Goal: Information Seeking & Learning: Learn about a topic

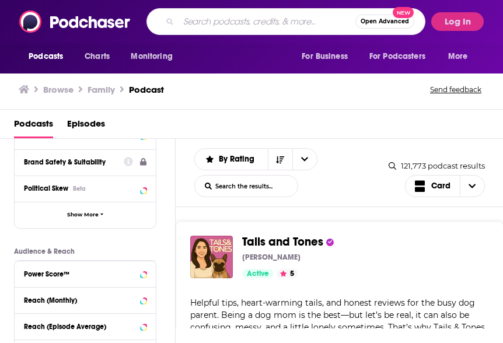
click at [210, 21] on input "Search podcasts, credits, & more..." at bounding box center [266, 21] width 177 height 19
paste input "The AI Fix"
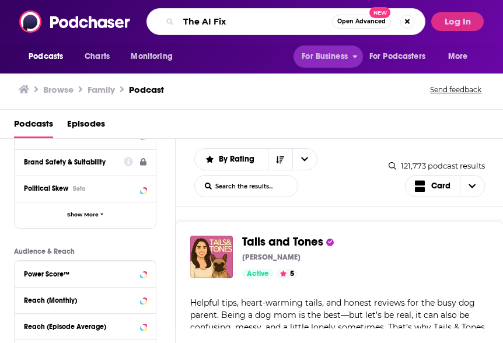
type input "The AI Fix"
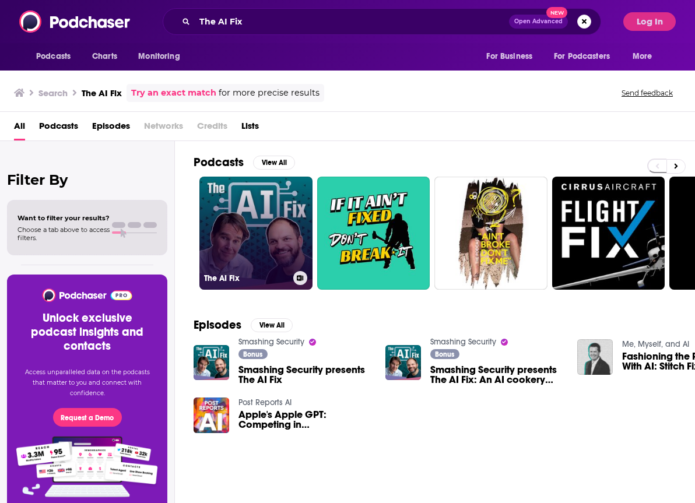
click at [278, 230] on link "The AI Fix" at bounding box center [255, 233] width 113 height 113
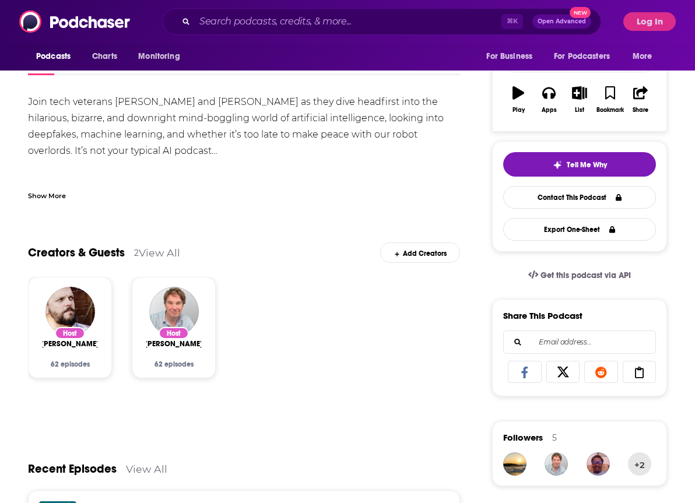
scroll to position [157, 0]
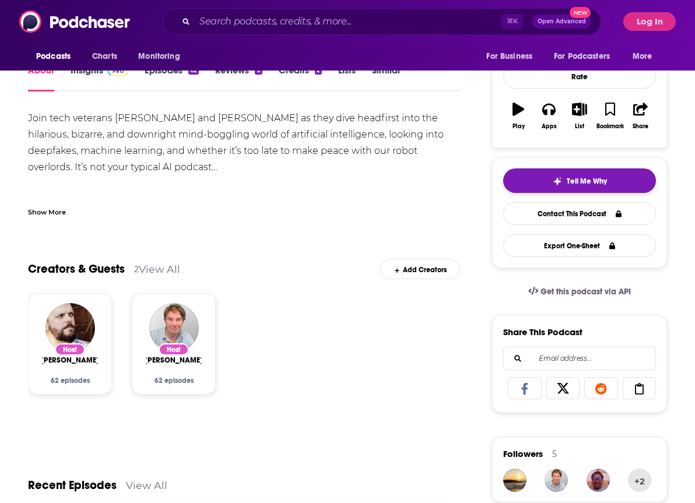
click at [502, 180] on span "Tell Me Why" at bounding box center [587, 181] width 40 height 9
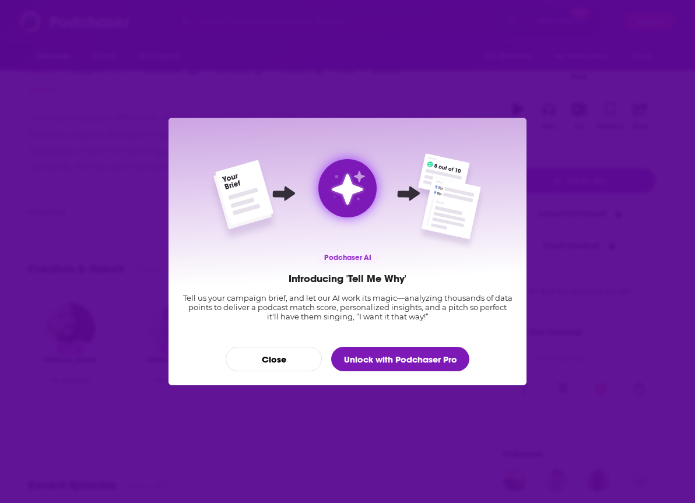
scroll to position [0, 0]
click at [381, 342] on button "Unlock with Podchaser Pro" at bounding box center [400, 359] width 138 height 24
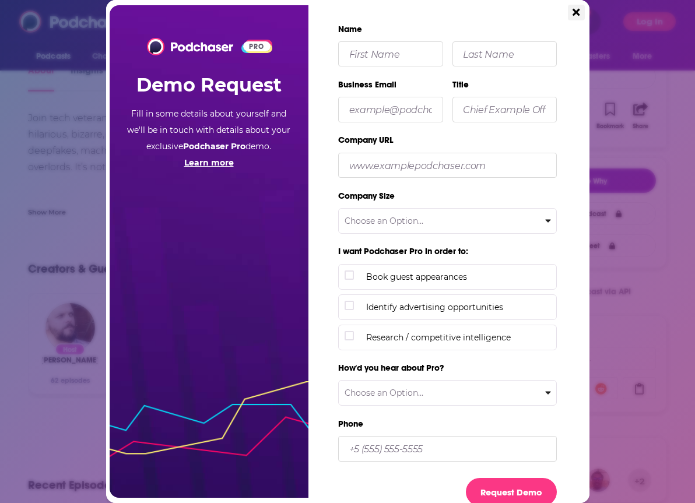
click at [502, 17] on icon "Close" at bounding box center [576, 12] width 7 height 10
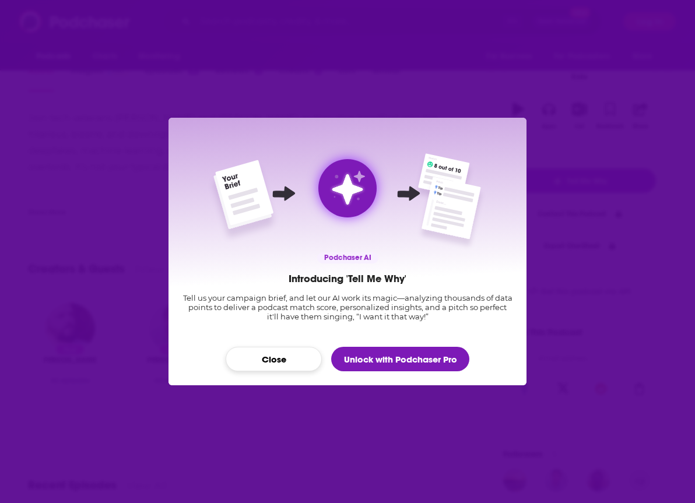
click at [292, 342] on button "Close" at bounding box center [274, 359] width 96 height 24
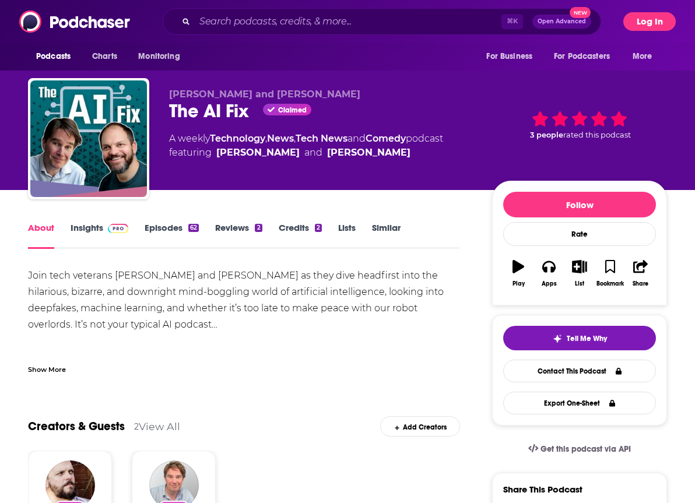
click at [502, 27] on button "Log In" at bounding box center [650, 21] width 52 height 19
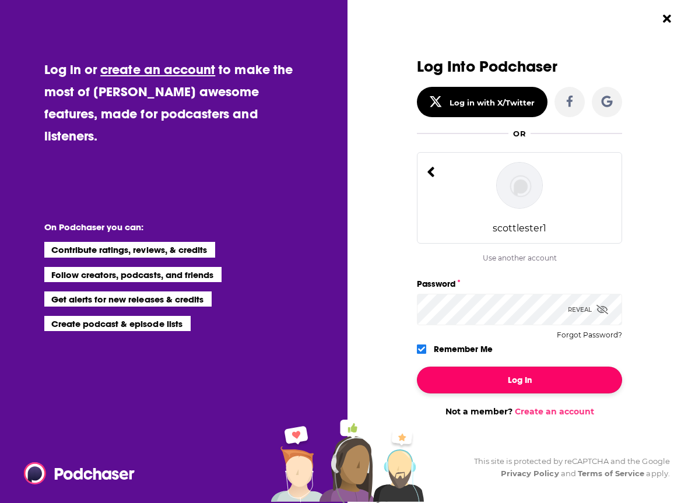
click at [485, 342] on button "Log In" at bounding box center [519, 380] width 205 height 27
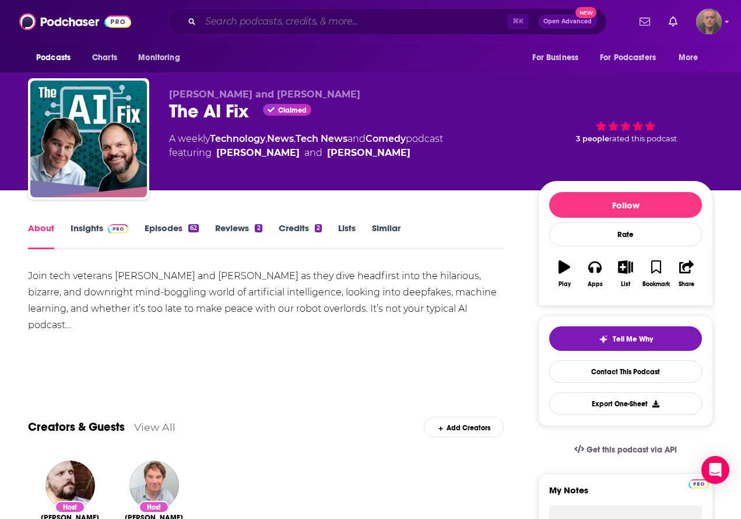
click at [225, 23] on input "Search podcasts, credits, & more..." at bounding box center [354, 21] width 307 height 19
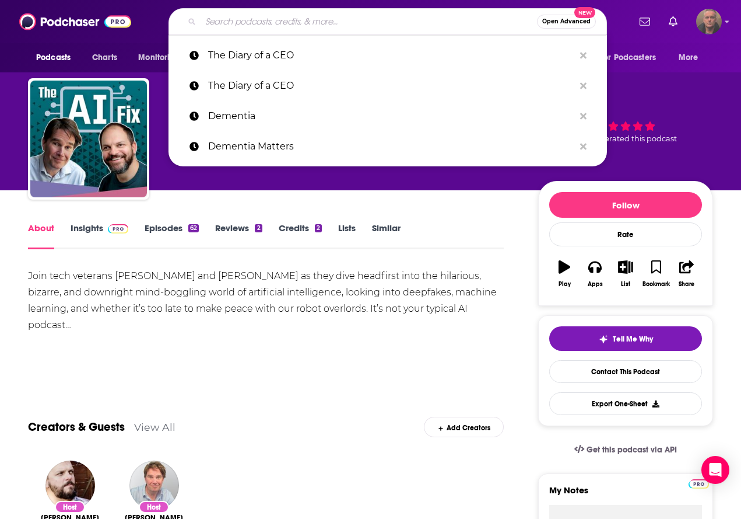
click at [229, 307] on div "Join tech veterans [PERSON_NAME] and [PERSON_NAME] as they dive headfirst into …" at bounding box center [266, 317] width 476 height 98
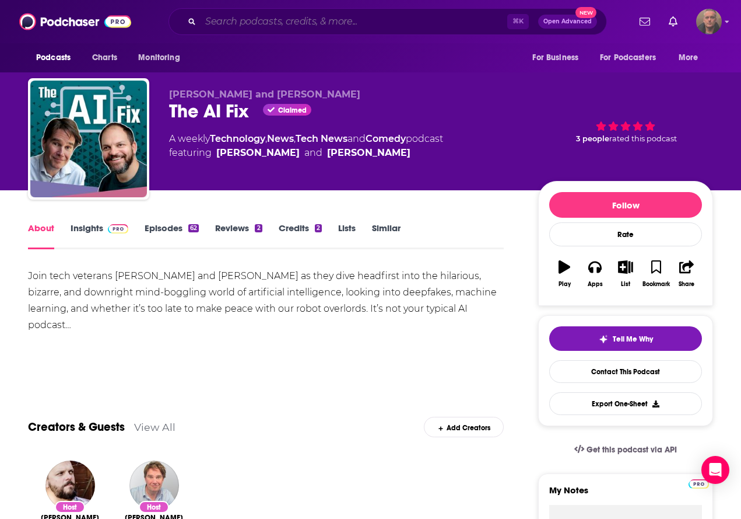
click at [321, 18] on input "Search podcasts, credits, & more..." at bounding box center [354, 21] width 307 height 19
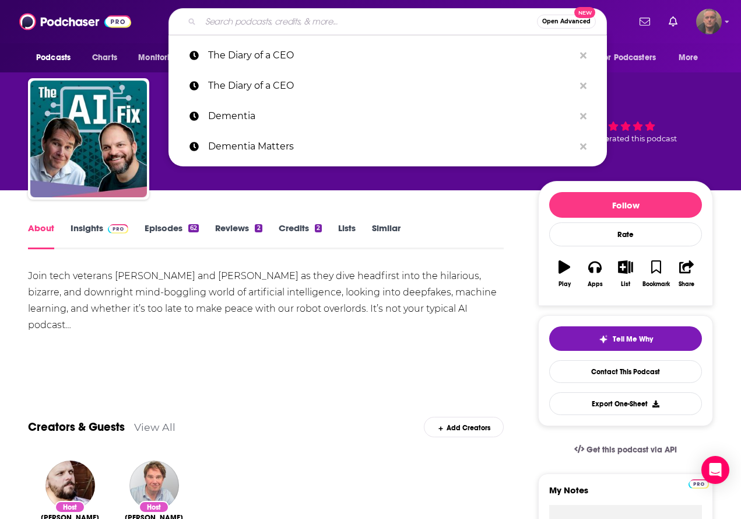
paste input "The AI Fix"
type input "The AI Fix"
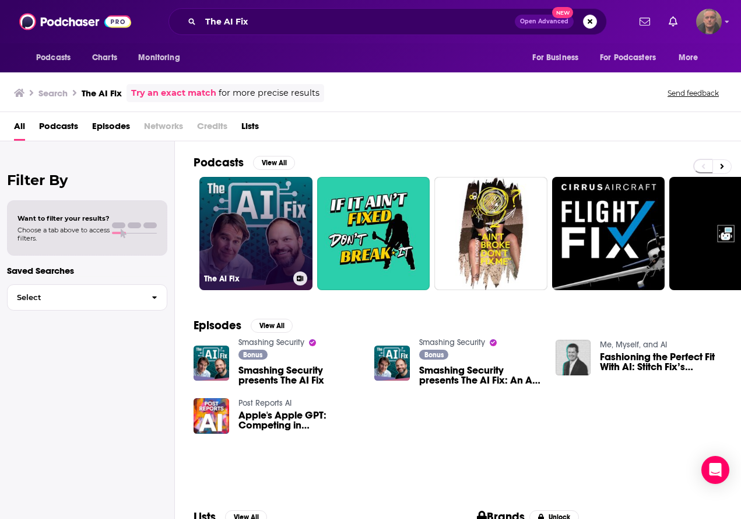
click at [282, 265] on link "The AI Fix" at bounding box center [255, 233] width 113 height 113
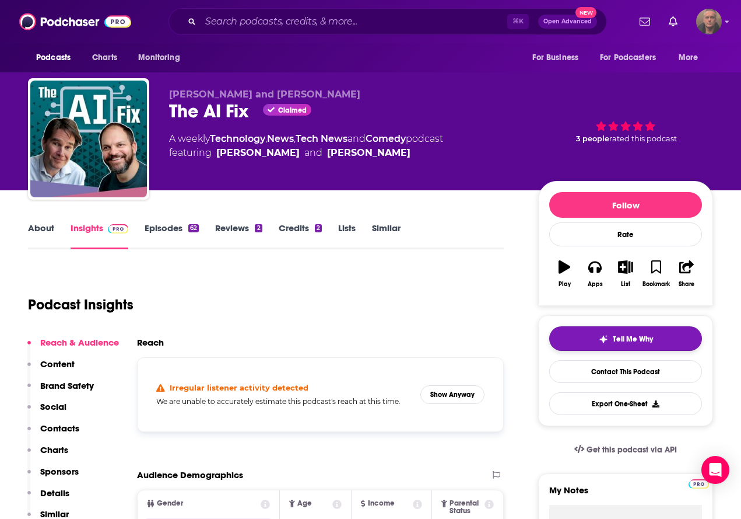
click at [502, 334] on img "button" at bounding box center [603, 338] width 9 height 9
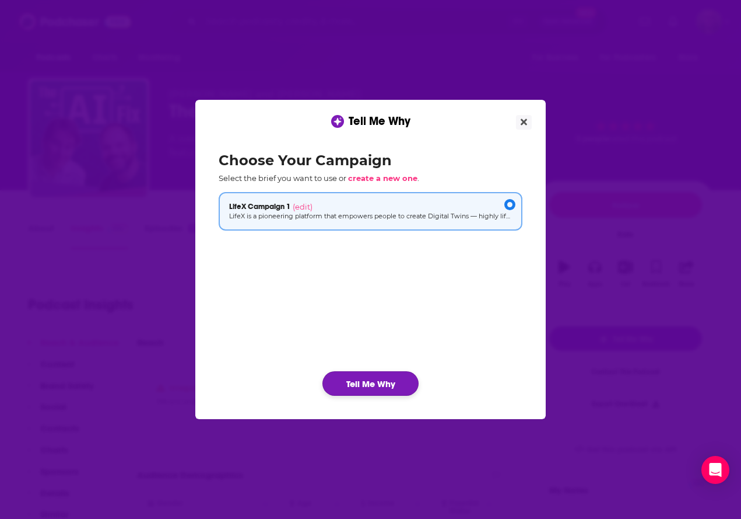
click at [378, 342] on button "Tell Me Why" at bounding box center [371, 383] width 96 height 24
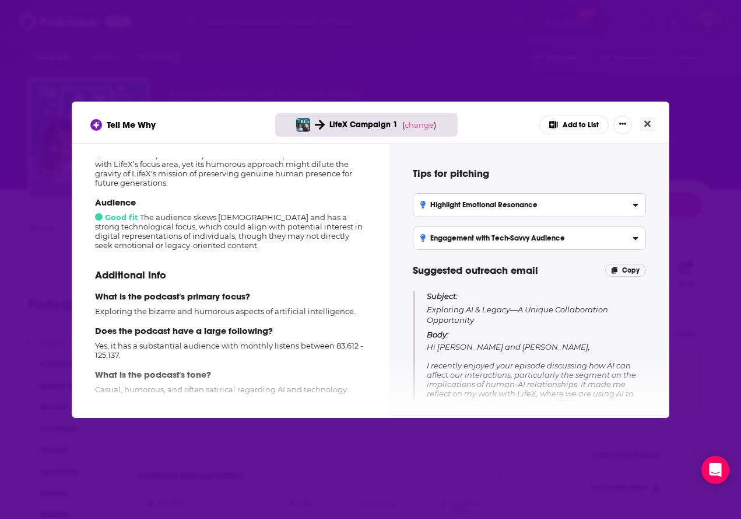
scroll to position [164, 0]
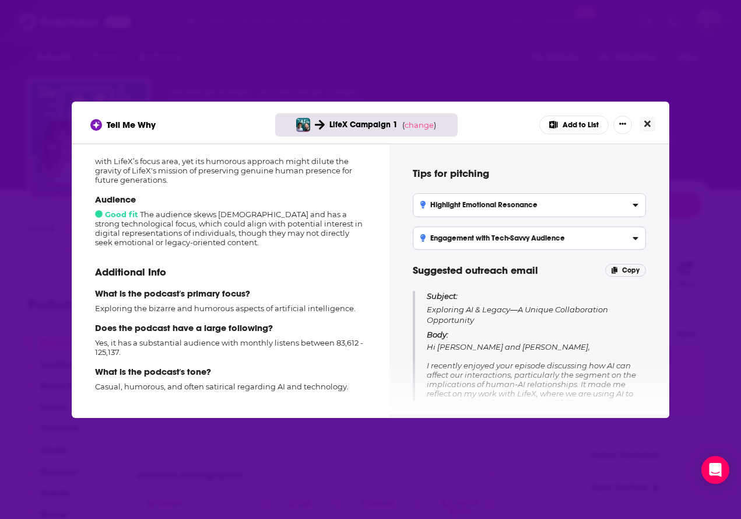
click at [502, 126] on icon "Close" at bounding box center [648, 123] width 6 height 9
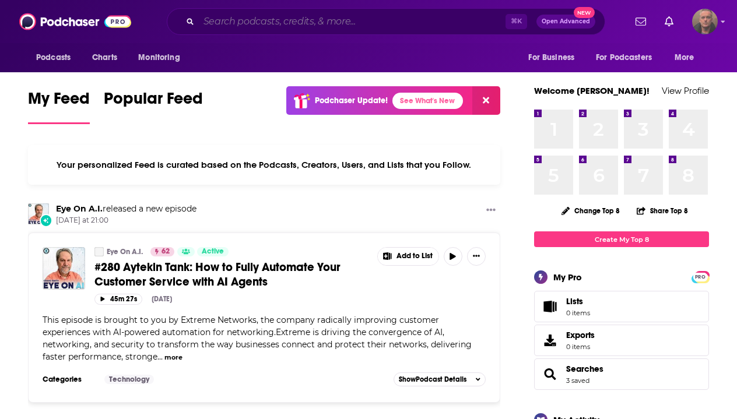
click at [265, 26] on input "Search podcasts, credits, & more..." at bounding box center [352, 21] width 307 height 19
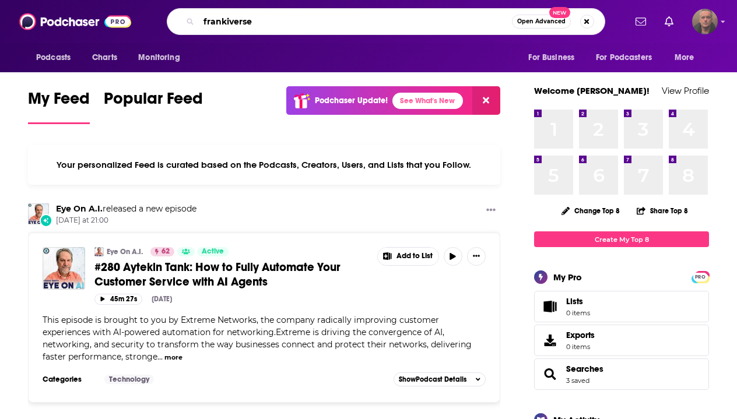
type input "frankiverse"
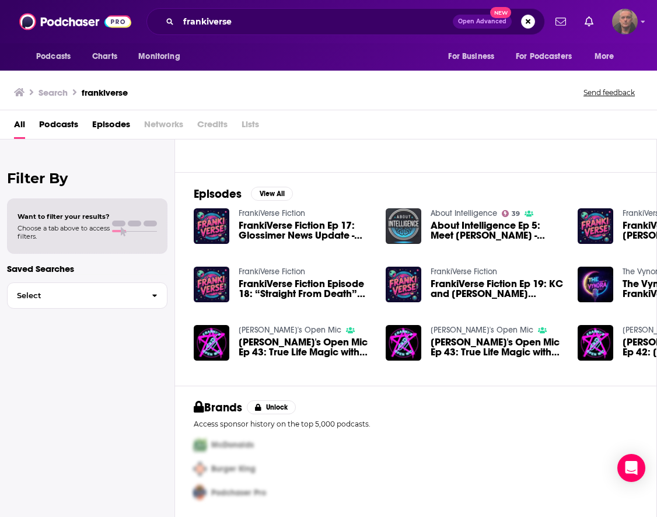
scroll to position [129, 0]
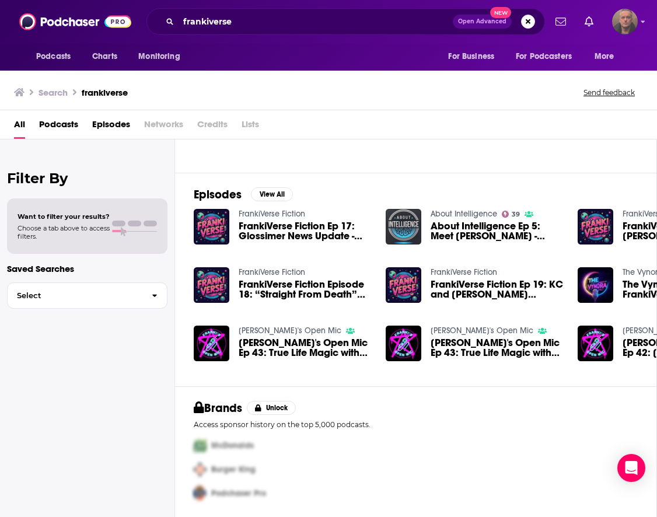
click at [244, 235] on span "FrankiVerse Fiction Ep 17: Glossimer News Update - Soft Launch of FrankiVerse M…" at bounding box center [305, 231] width 133 height 20
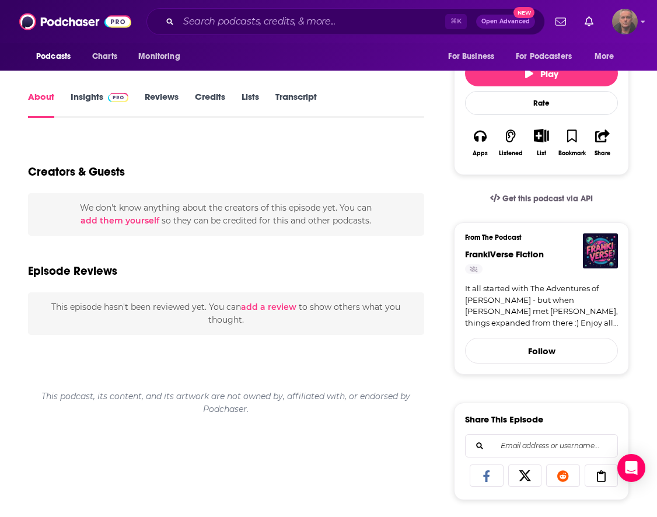
scroll to position [204, 0]
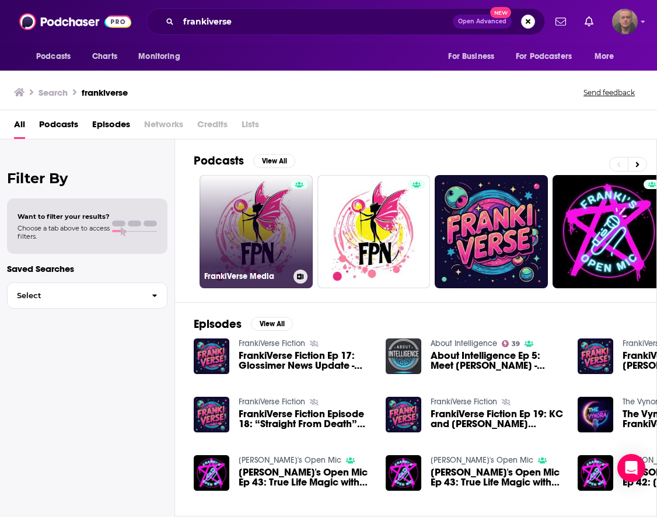
click at [261, 205] on link "FrankiVerse Media" at bounding box center [255, 231] width 113 height 113
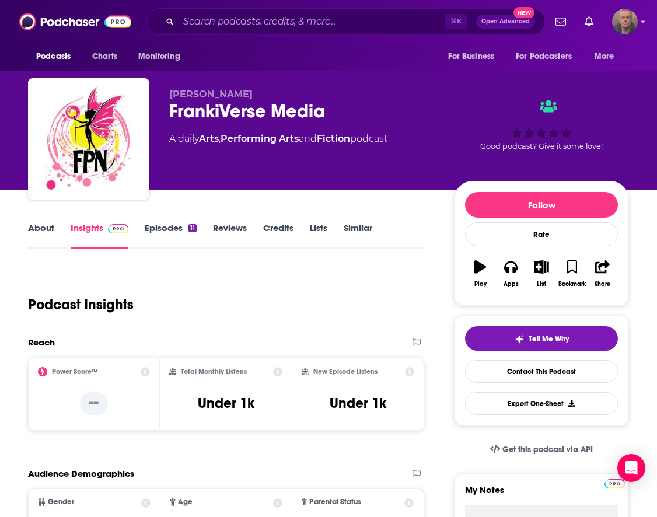
click at [162, 227] on link "Episodes 11" at bounding box center [171, 235] width 52 height 27
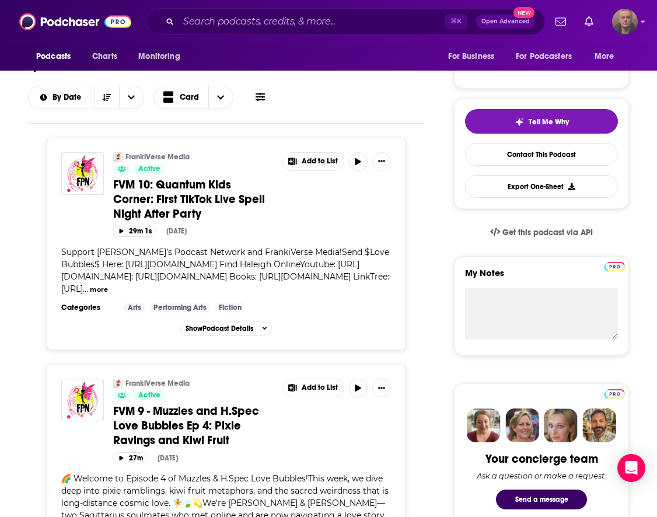
scroll to position [218, 0]
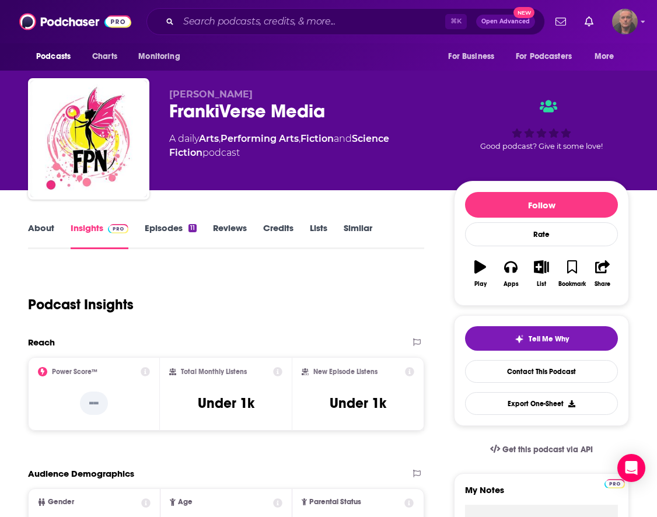
click at [170, 228] on link "Episodes 11" at bounding box center [171, 235] width 52 height 27
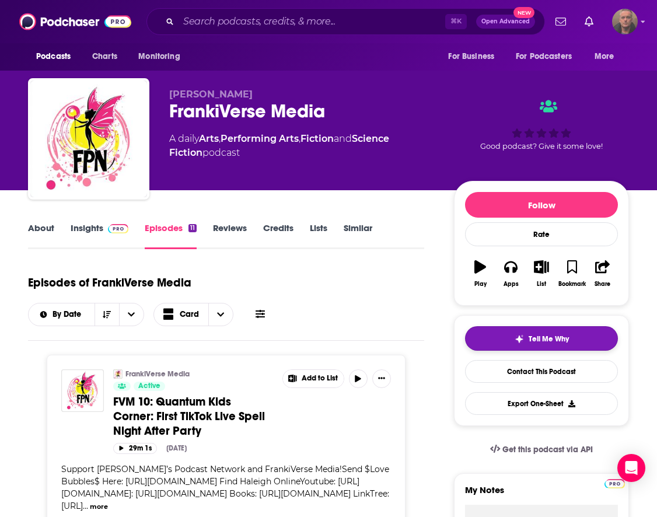
click at [553, 334] on button "Tell Me Why" at bounding box center [541, 338] width 153 height 24
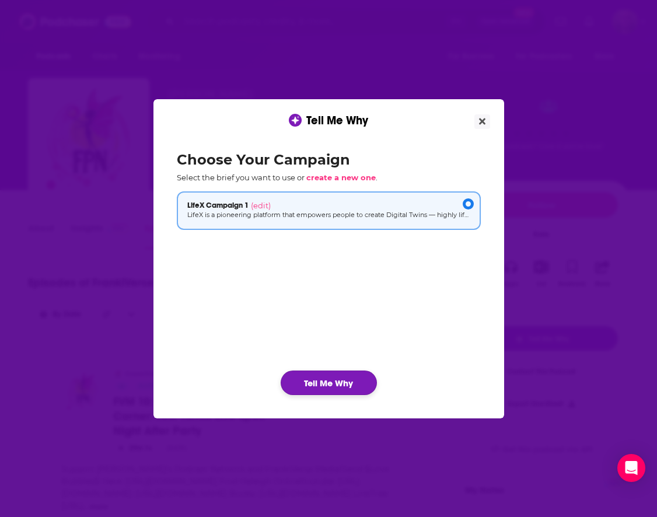
click at [323, 380] on button "Tell Me Why" at bounding box center [329, 382] width 96 height 24
